Goal: Book appointment/travel/reservation

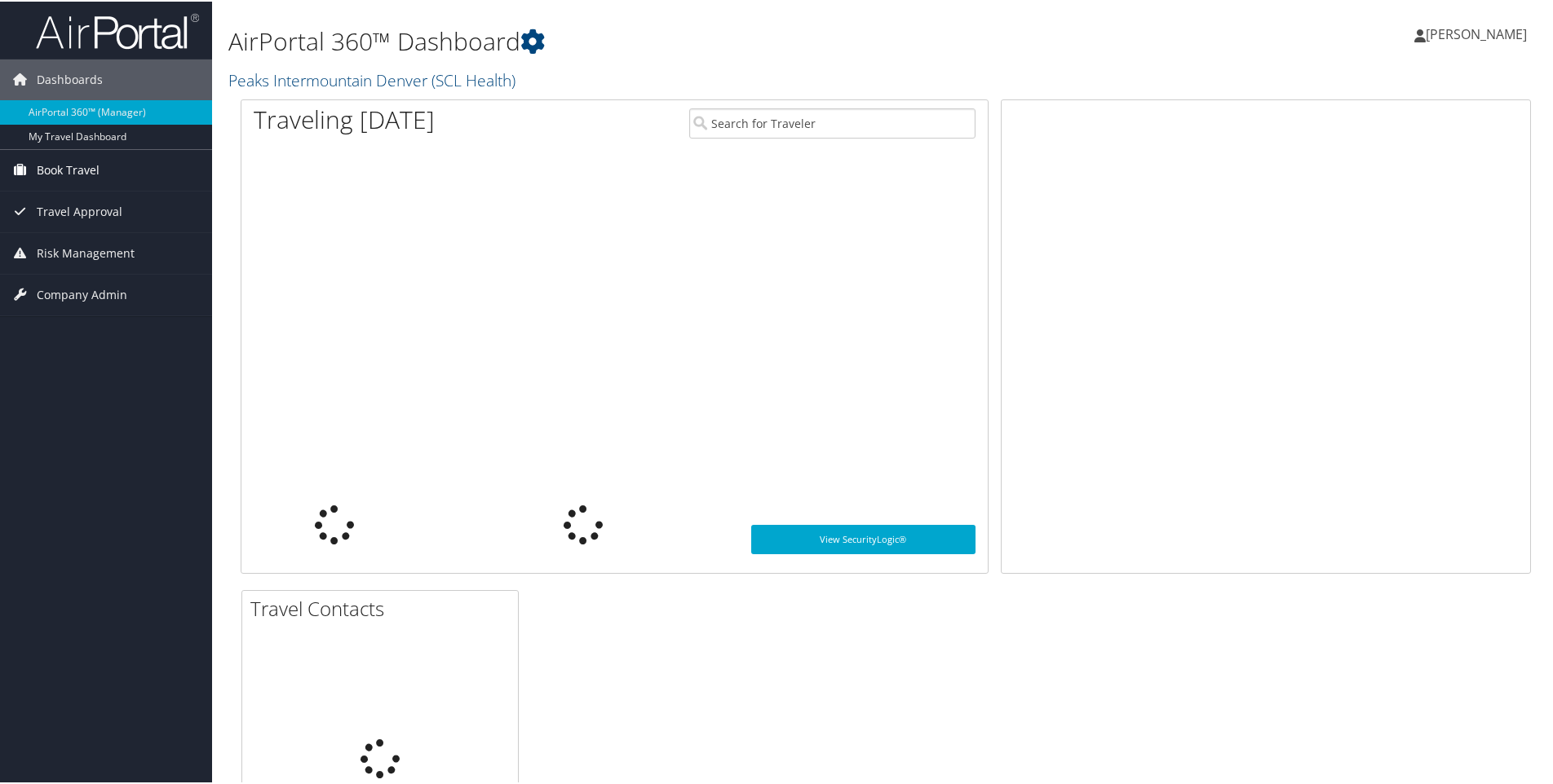
click at [81, 166] on span "Book Travel" at bounding box center [68, 169] width 63 height 41
click at [63, 223] on link "Book/Manage Online Trips" at bounding box center [106, 226] width 212 height 24
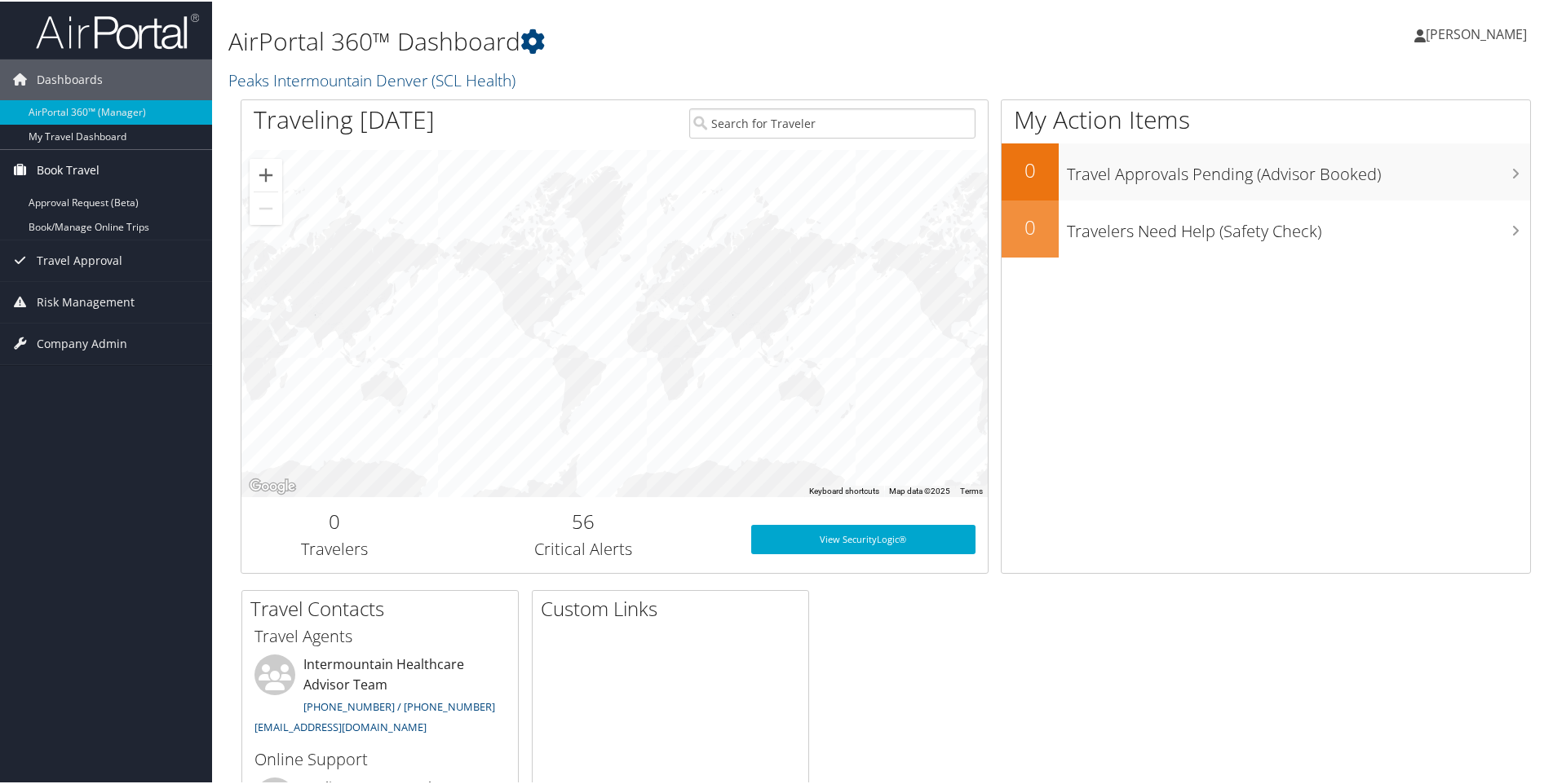
click at [85, 173] on span "Book Travel" at bounding box center [68, 169] width 63 height 41
click at [1456, 36] on span "[PERSON_NAME]" at bounding box center [1476, 33] width 101 height 18
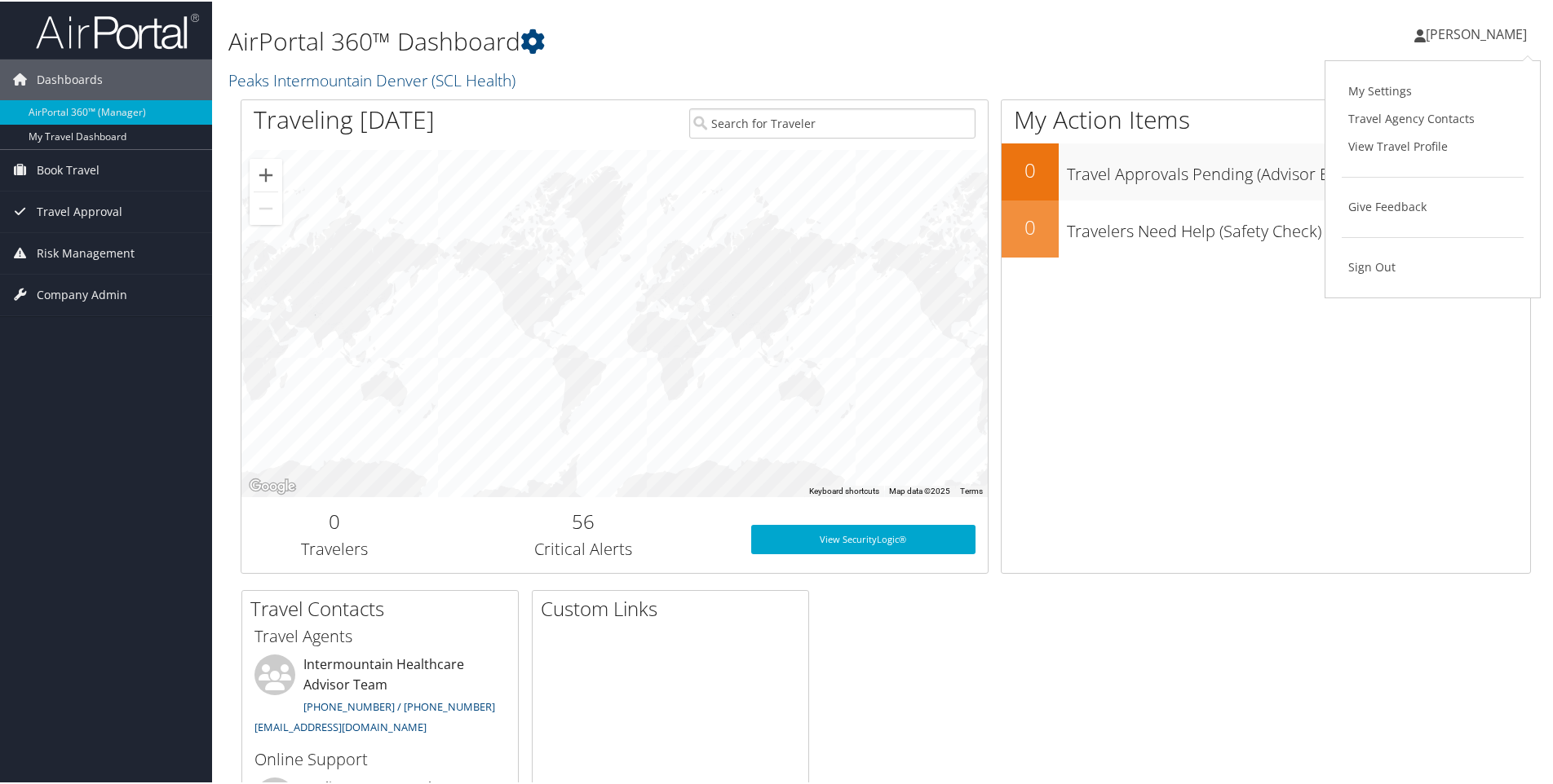
click at [1458, 20] on link "[PERSON_NAME]" at bounding box center [1478, 32] width 129 height 49
click at [1444, 39] on span "[PERSON_NAME]" at bounding box center [1476, 33] width 101 height 18
click at [73, 164] on span "Book Travel" at bounding box center [68, 169] width 63 height 41
click at [74, 218] on link "Book/Manage Online Trips" at bounding box center [106, 226] width 212 height 24
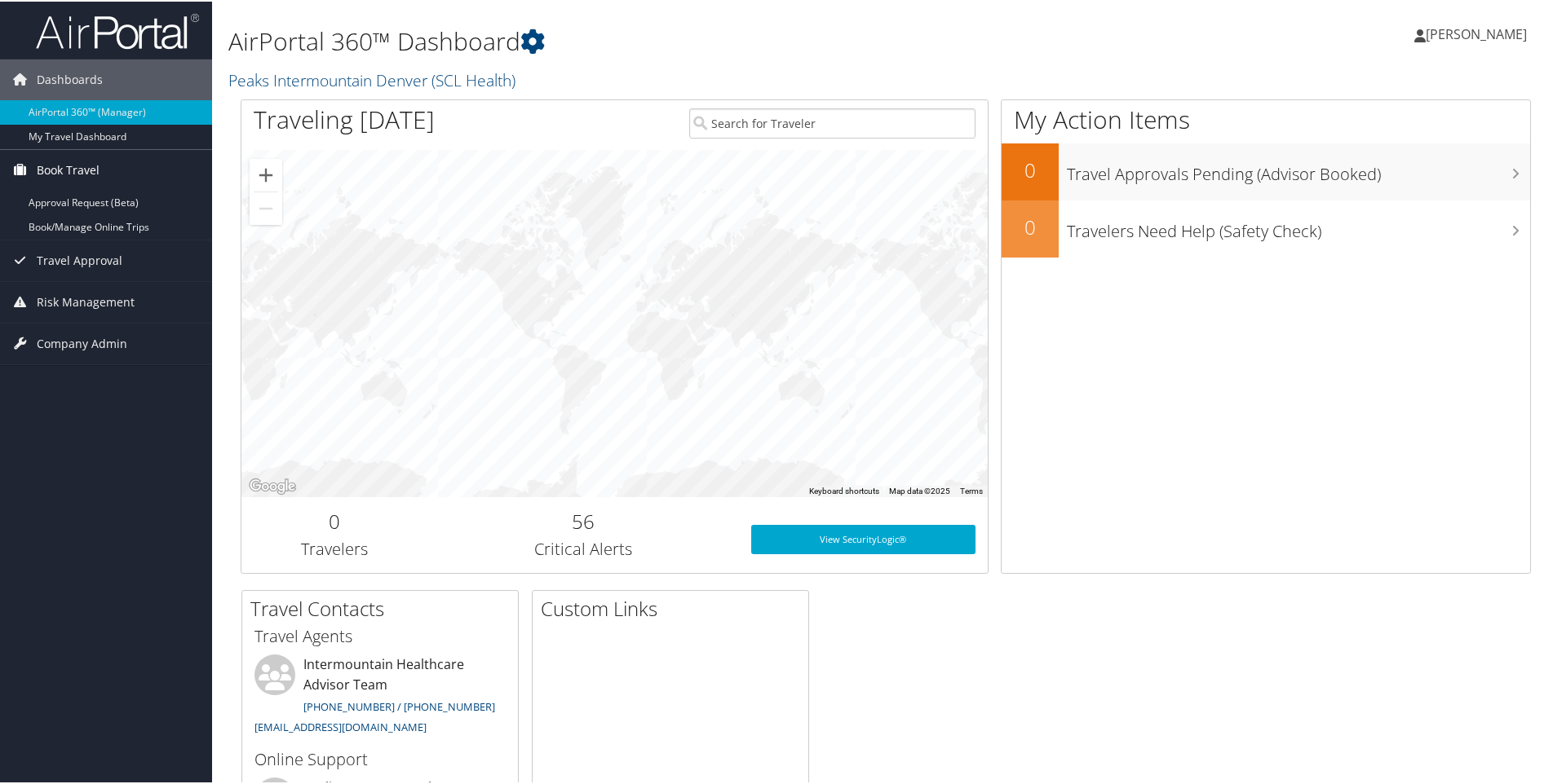
click at [71, 168] on span "Book Travel" at bounding box center [68, 169] width 63 height 41
click at [1457, 31] on span "[PERSON_NAME]" at bounding box center [1476, 33] width 101 height 18
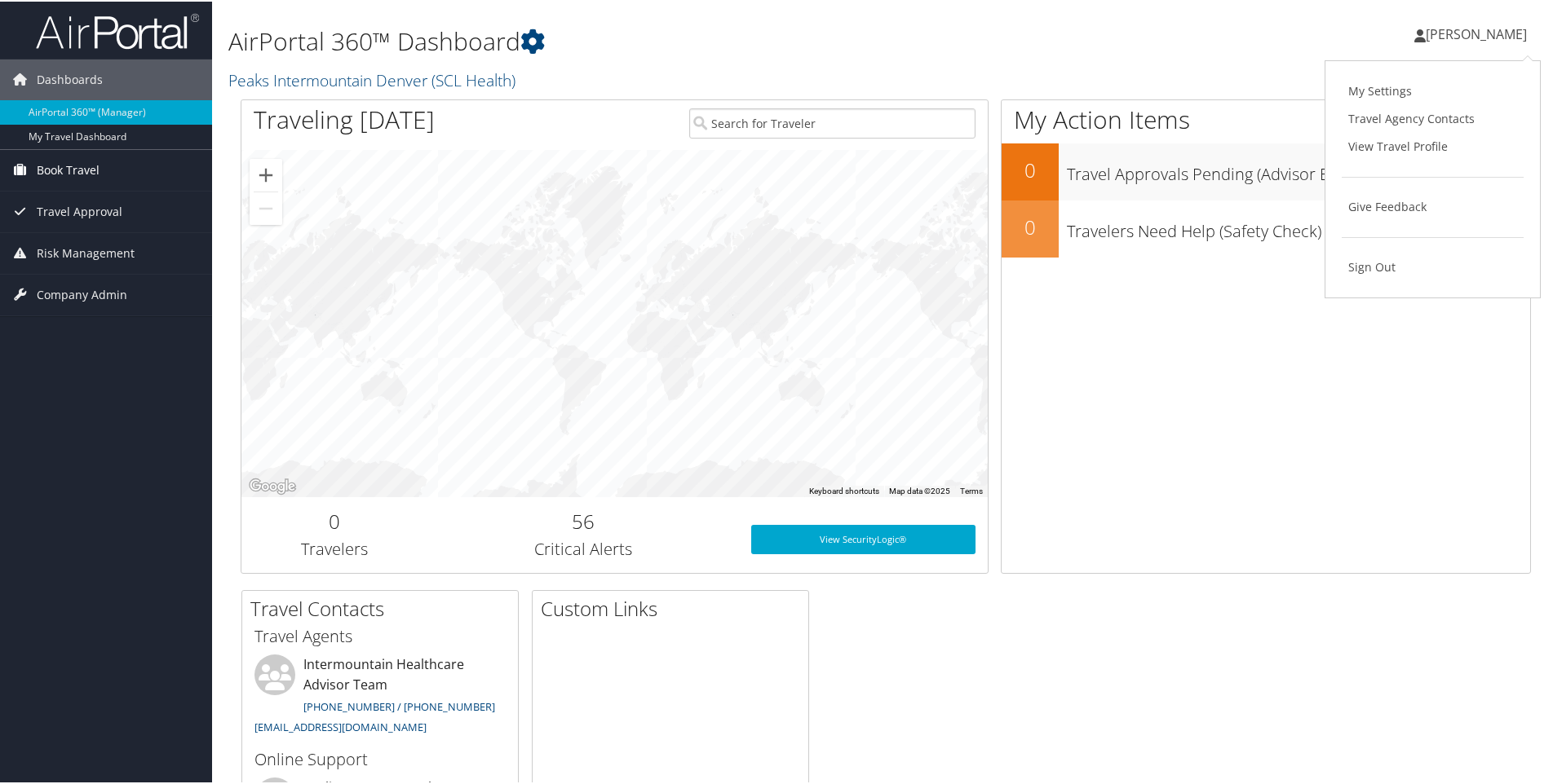
click at [65, 170] on span "Book Travel" at bounding box center [68, 169] width 63 height 41
click at [62, 220] on link "Book/Manage Online Trips" at bounding box center [106, 226] width 212 height 24
